Goal: Transaction & Acquisition: Purchase product/service

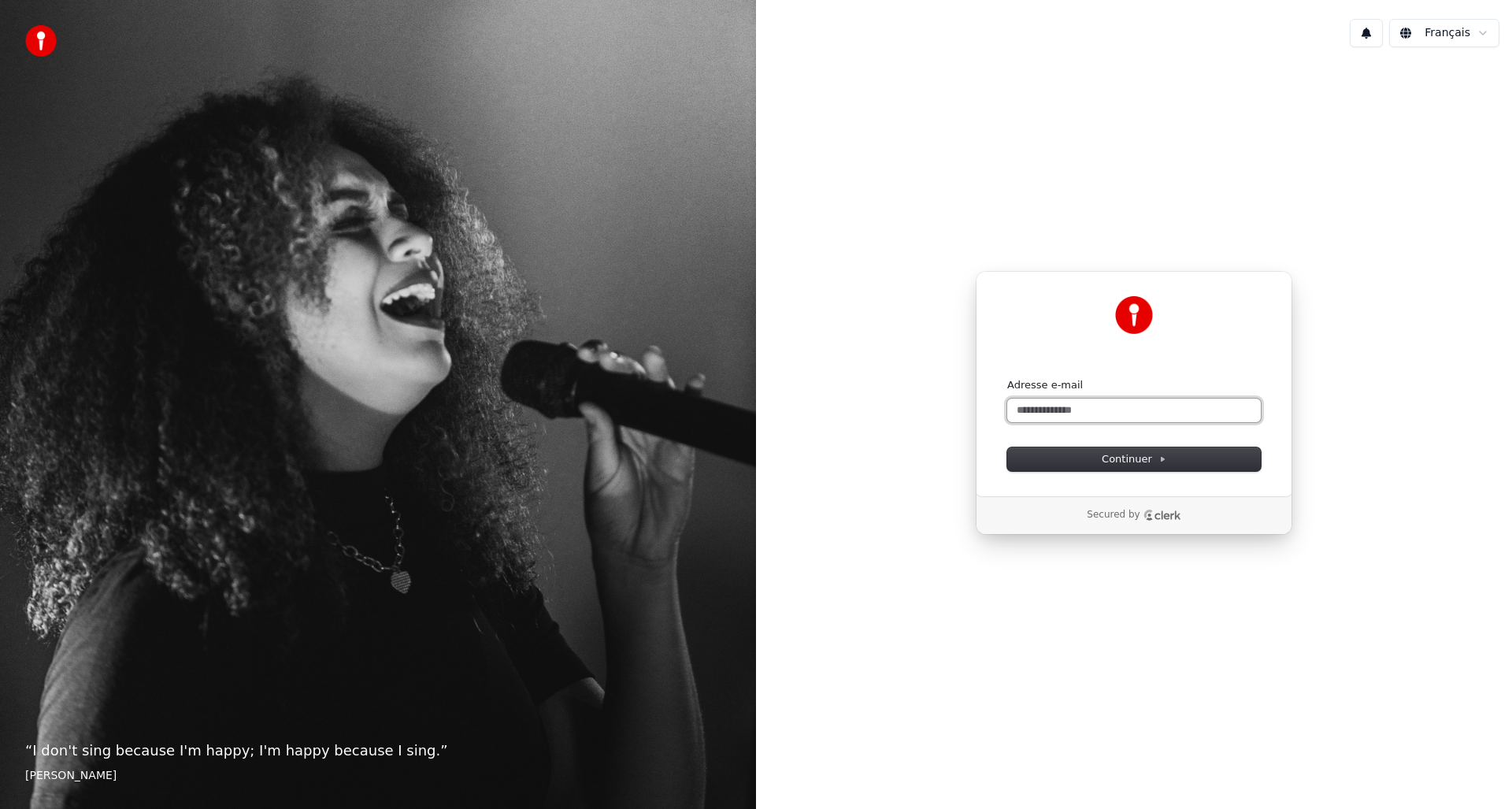
click at [1124, 411] on input "Adresse e-mail" at bounding box center [1133, 410] width 253 height 24
click at [1042, 404] on input "Adresse e-mail" at bounding box center [1133, 410] width 253 height 24
click at [1200, 405] on input "Adresse e-mail" at bounding box center [1133, 410] width 253 height 24
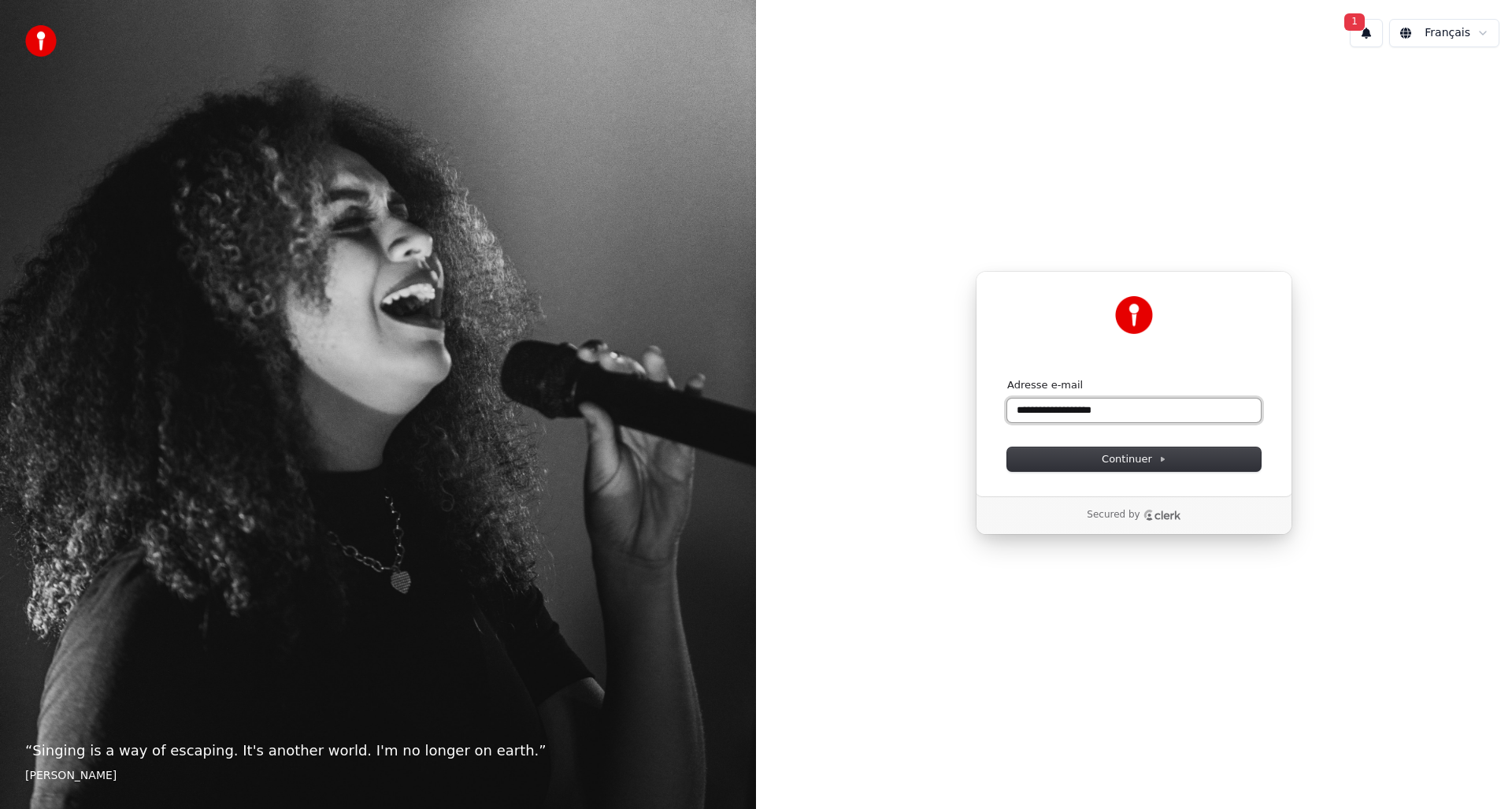
click at [1007, 378] on button "submit" at bounding box center [1007, 378] width 0 height 0
type input "**********"
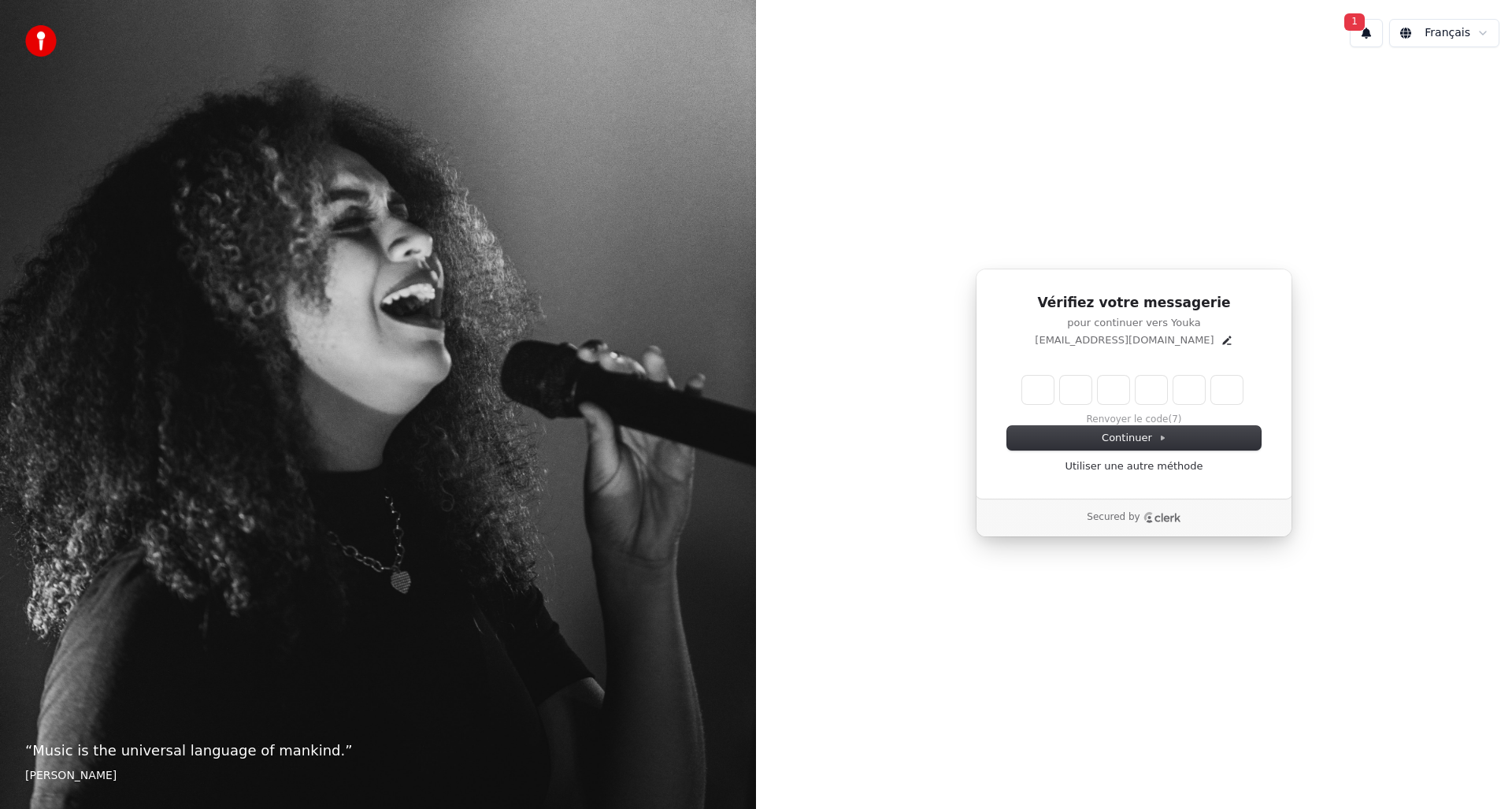
click at [1247, 353] on div "Vérifiez votre messagerie pour continuer vers Youka marcosid972@msn.com Enter t…" at bounding box center [1134, 384] width 316 height 230
click at [1044, 390] on input "Enter verification code. Digit 1" at bounding box center [1038, 390] width 32 height 29
type input "******"
type input "*"
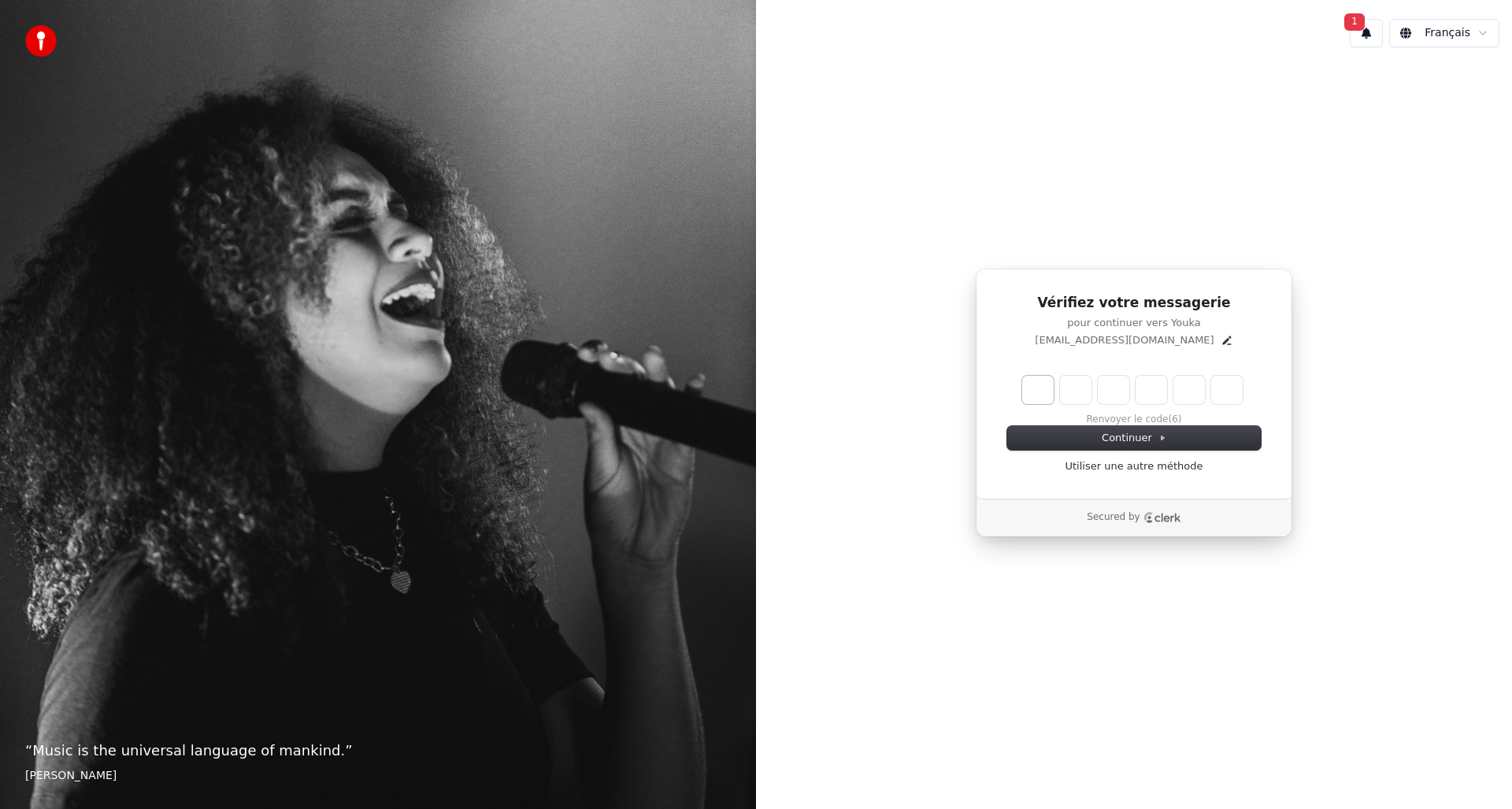
type input "*"
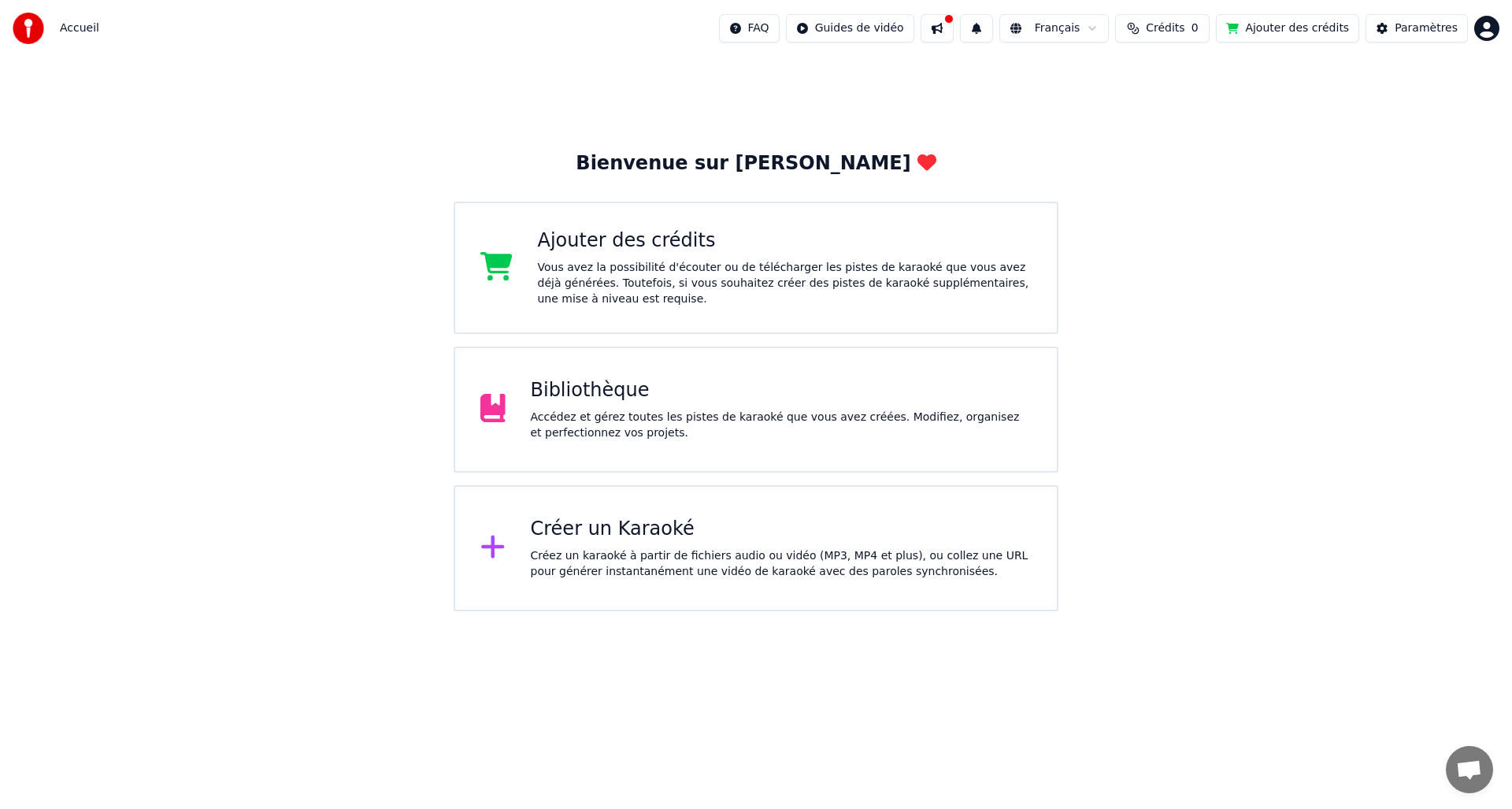
click at [756, 395] on div "Bibliothèque" at bounding box center [781, 390] width 501 height 25
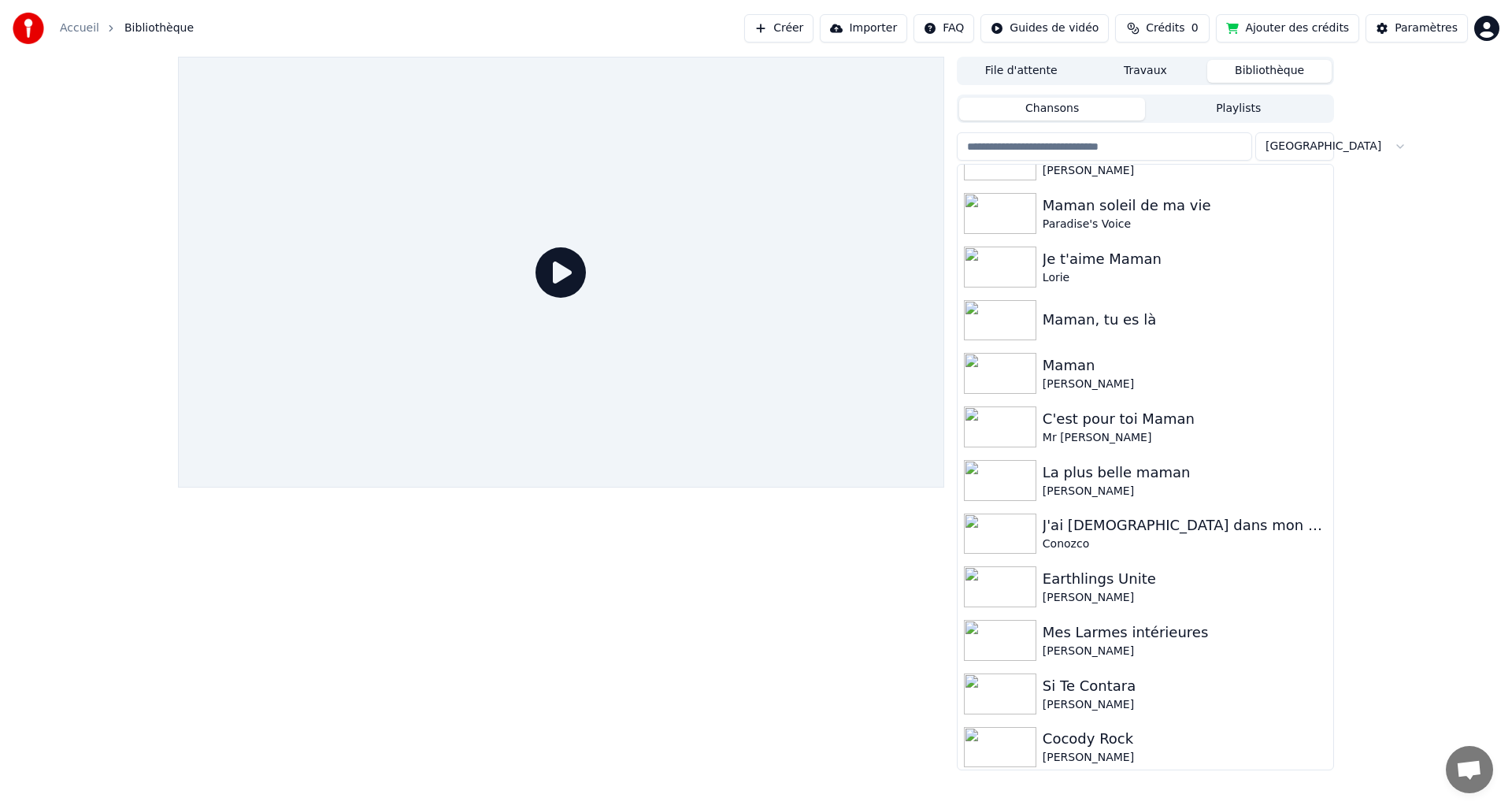
scroll to position [236, 0]
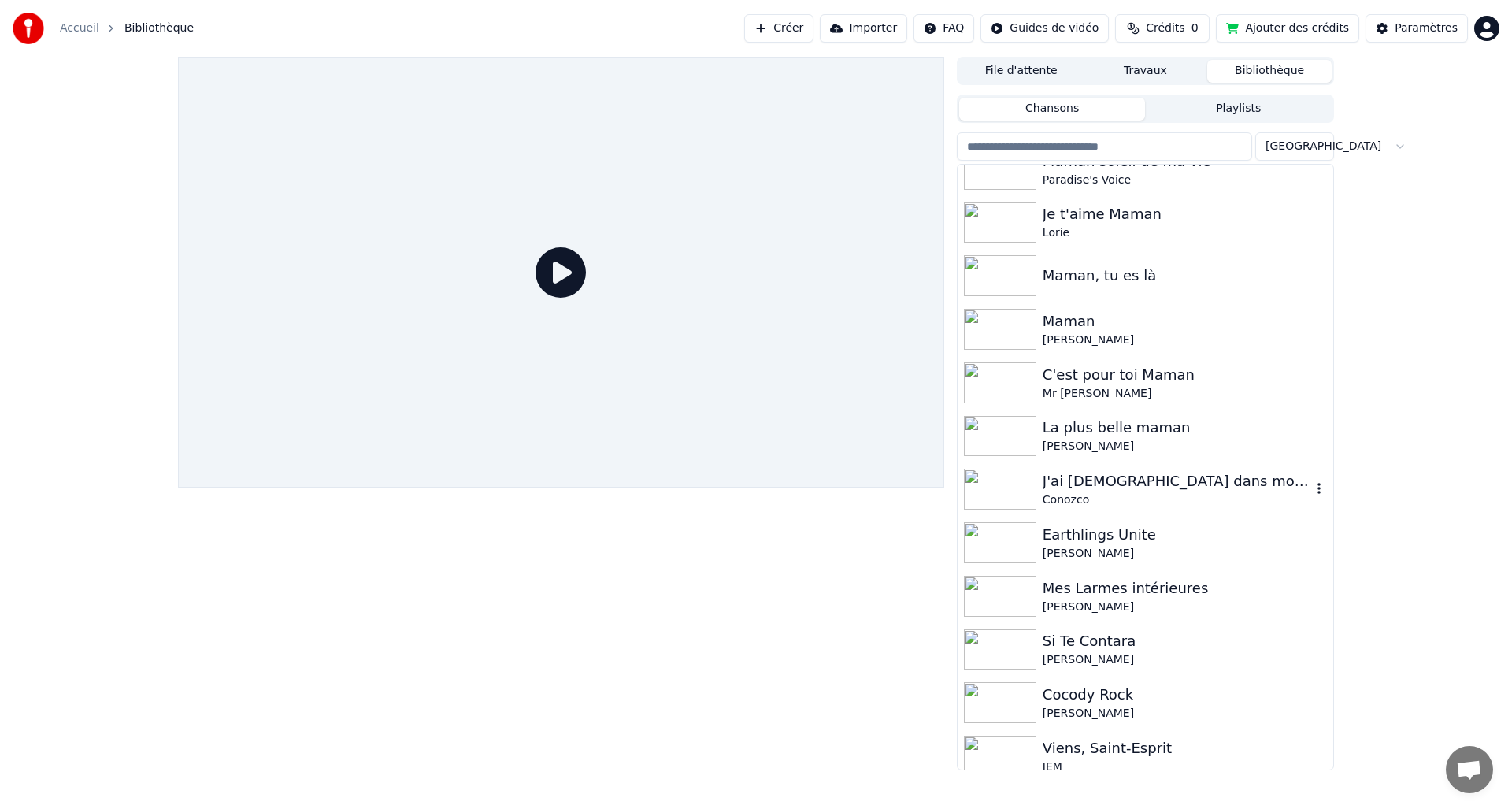
click at [1114, 481] on div "J'ai [DEMOGRAPHIC_DATA] dans mon bateau" at bounding box center [1177, 481] width 269 height 22
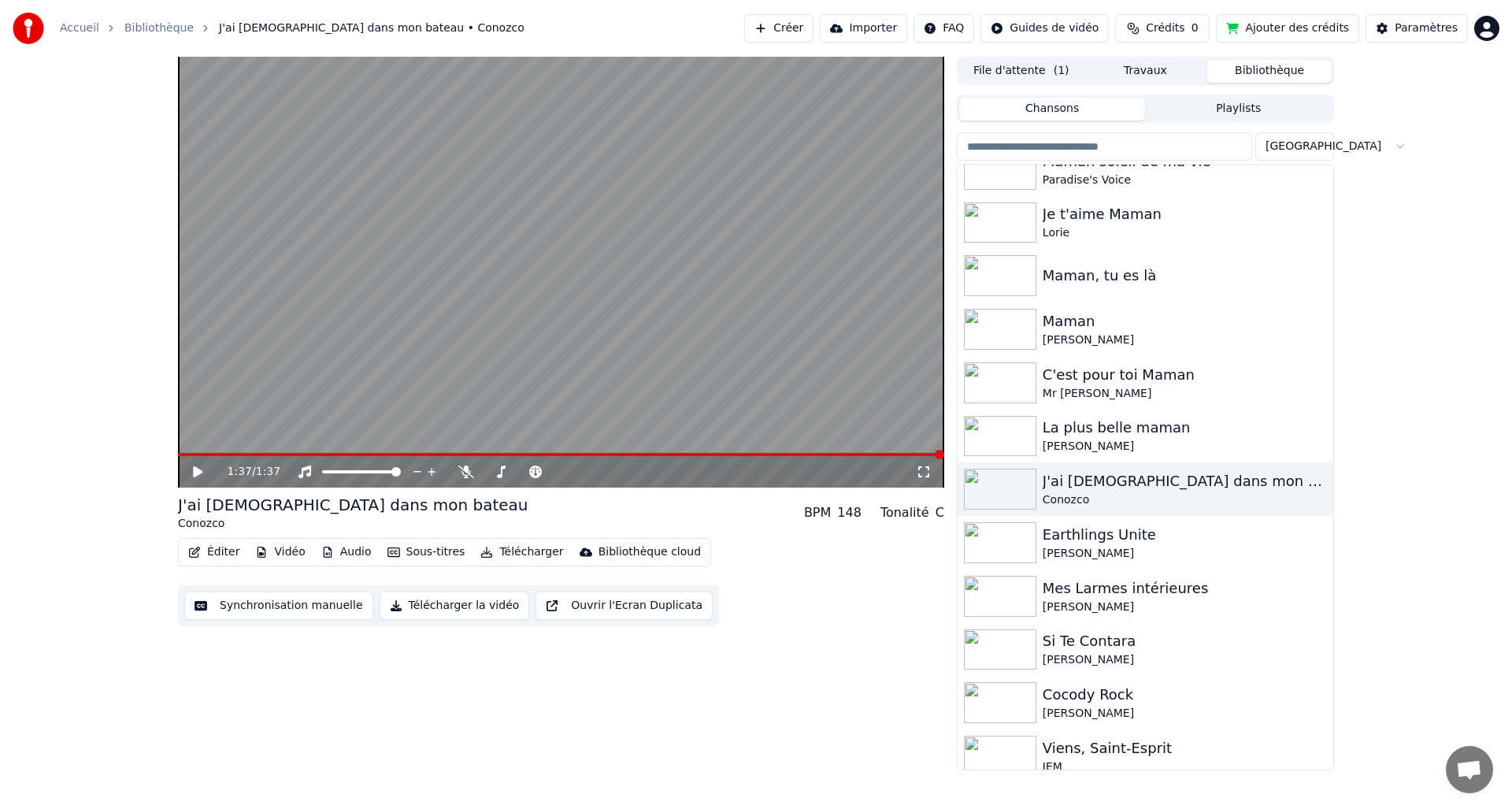
click at [1319, 25] on button "Ajouter des crédits" at bounding box center [1288, 28] width 143 height 29
